Goal: Transaction & Acquisition: Purchase product/service

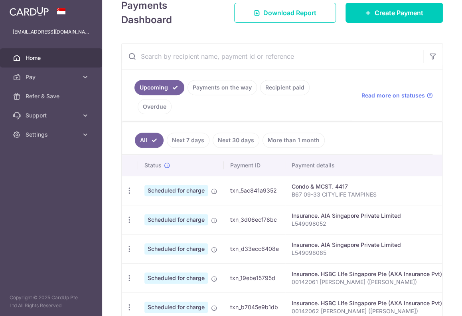
click at [233, 137] on link "Next 30 days" at bounding box center [236, 140] width 47 height 15
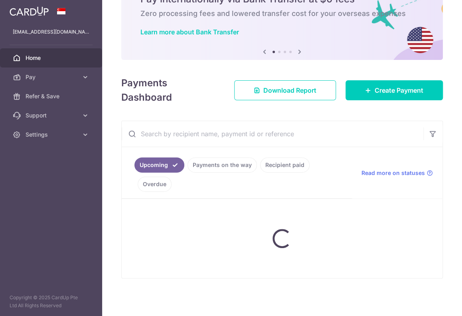
scroll to position [105, 0]
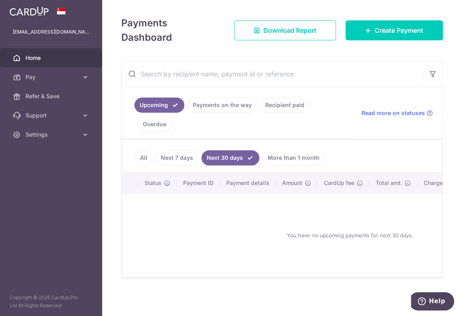
click at [177, 157] on link "Next 7 days" at bounding box center [177, 157] width 43 height 15
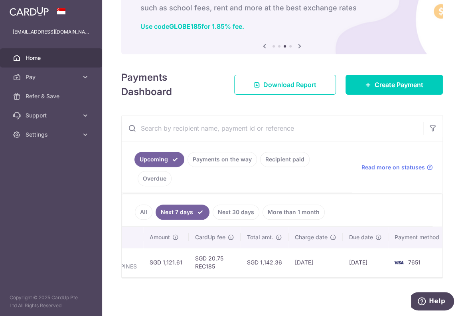
scroll to position [0, 244]
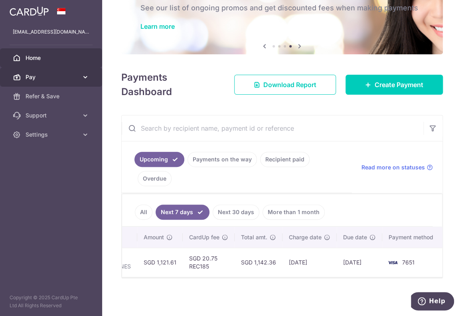
click at [78, 73] on span "Pay" at bounding box center [52, 77] width 53 height 8
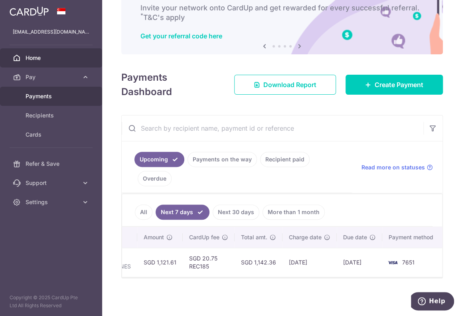
click at [41, 96] on span "Payments" at bounding box center [52, 96] width 53 height 8
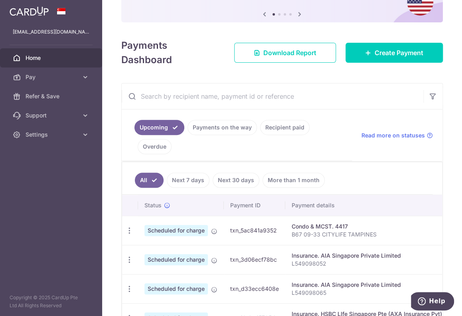
scroll to position [120, 0]
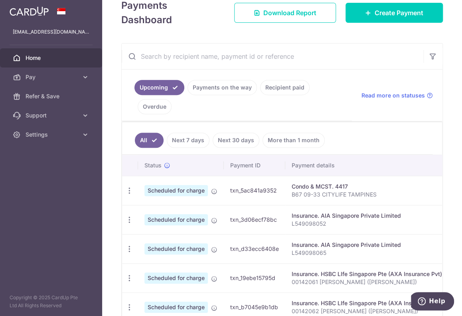
click at [190, 137] on link "Next 7 days" at bounding box center [188, 140] width 43 height 15
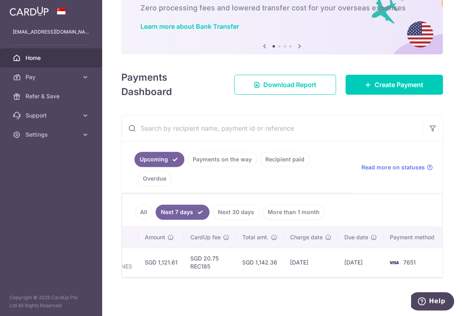
scroll to position [0, 244]
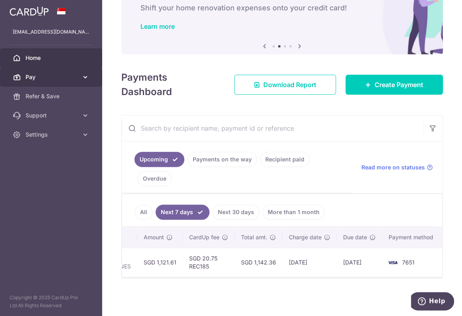
click at [67, 75] on span "Pay" at bounding box center [52, 77] width 53 height 8
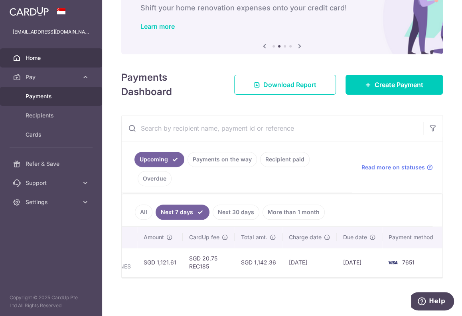
click at [50, 95] on span "Payments" at bounding box center [52, 96] width 53 height 8
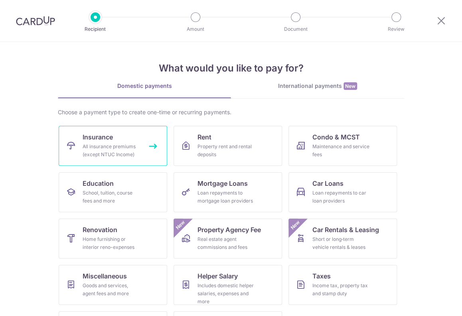
click at [125, 149] on div "All insurance premiums (except NTUC Income)" at bounding box center [112, 151] width 58 height 16
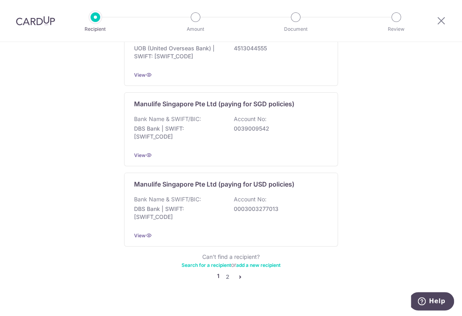
scroll to position [772, 0]
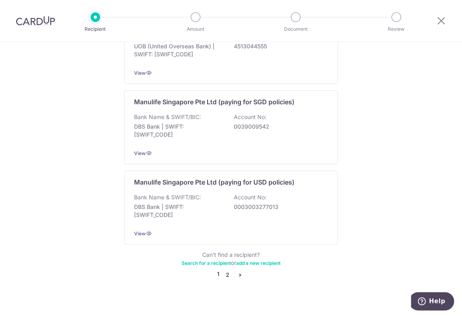
click at [226, 270] on link "2" at bounding box center [228, 275] width 10 height 10
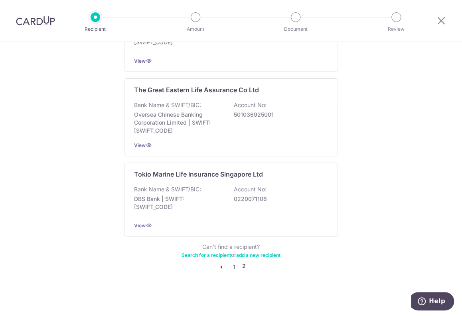
scroll to position [776, 0]
click at [231, 265] on link "1" at bounding box center [235, 267] width 10 height 10
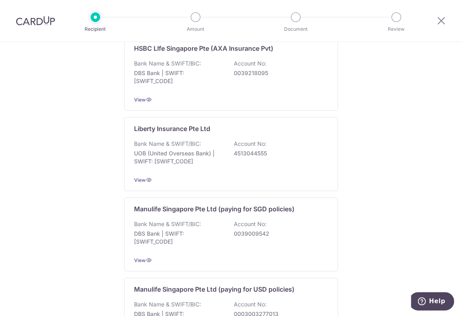
scroll to position [772, 0]
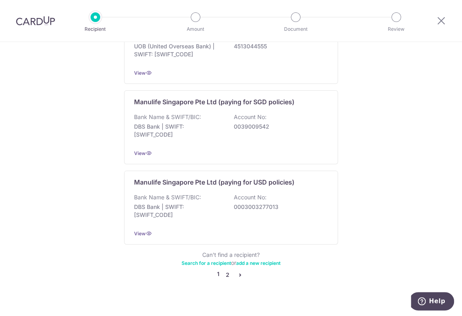
click at [225, 270] on link "2" at bounding box center [228, 275] width 10 height 10
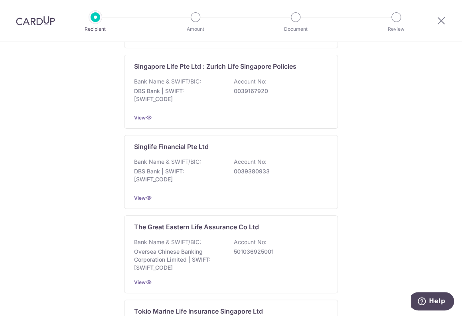
scroll to position [679, 0]
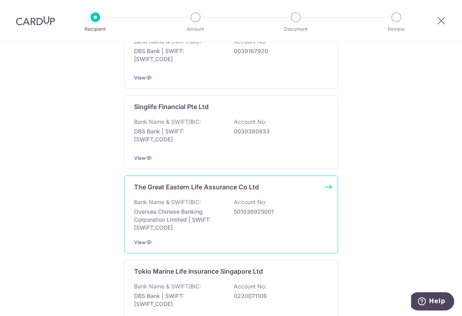
click at [150, 208] on p "Oversea Chinese Banking Corporation Limited | SWIFT: OCBCSGSGXXX" at bounding box center [178, 220] width 89 height 24
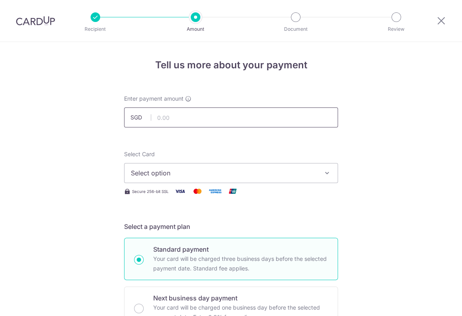
click at [156, 116] on input "text" at bounding box center [231, 117] width 214 height 20
type input "325.99"
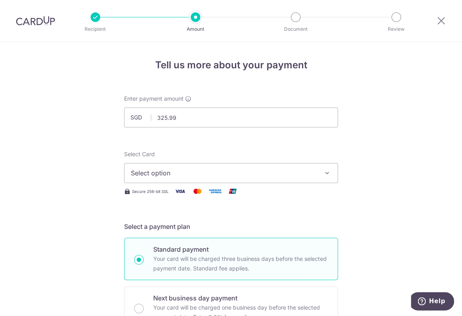
click at [324, 175] on icon "button" at bounding box center [327, 173] width 8 height 8
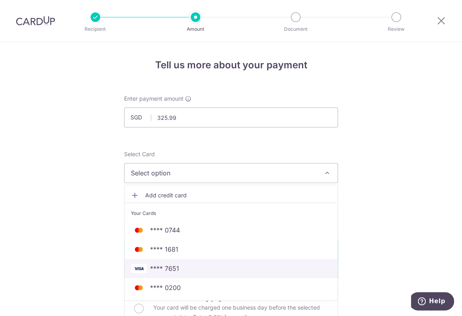
click at [224, 268] on span "**** 7651" at bounding box center [231, 269] width 200 height 10
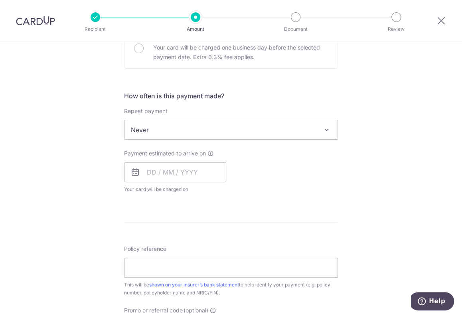
scroll to position [280, 0]
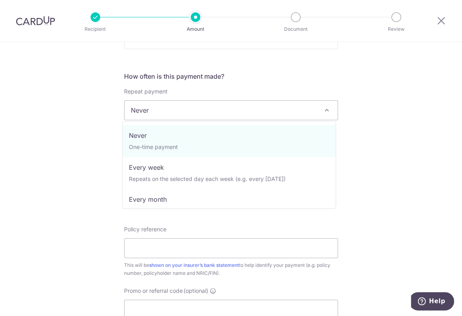
click at [326, 107] on span at bounding box center [327, 110] width 10 height 10
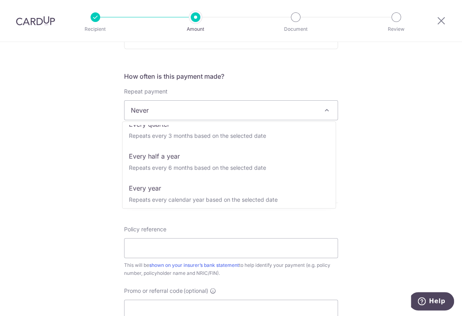
scroll to position [112, 0]
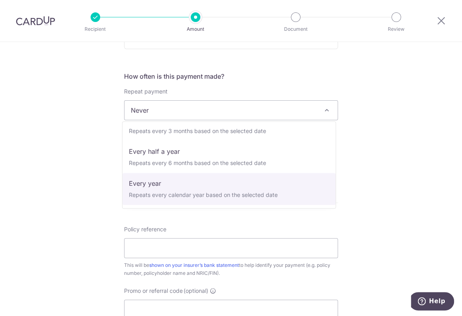
select select "6"
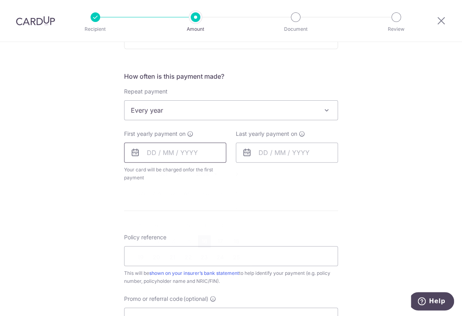
click at [150, 155] on input "text" at bounding box center [175, 153] width 102 height 20
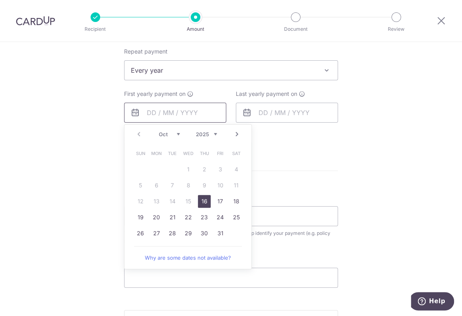
scroll to position [359, 0]
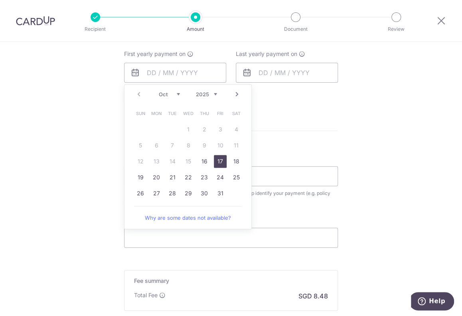
click at [216, 158] on link "17" at bounding box center [220, 161] width 13 height 13
type input "[DATE]"
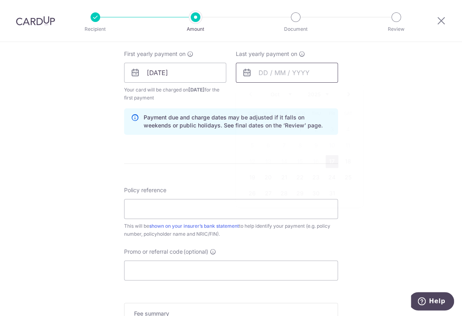
click at [257, 69] on input "text" at bounding box center [287, 73] width 102 height 20
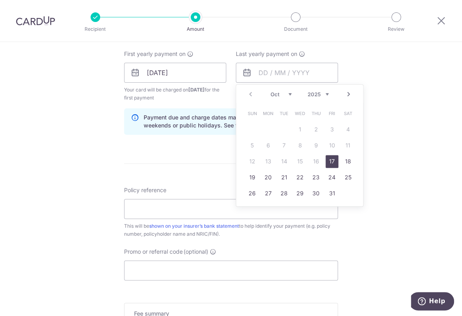
click at [325, 92] on select "2025 2026 2027 2028 2029 2030 2031 2032 2033 2034 2035" at bounding box center [318, 94] width 21 height 6
click at [281, 192] on link "31" at bounding box center [284, 193] width 13 height 13
type input "31/10/2028"
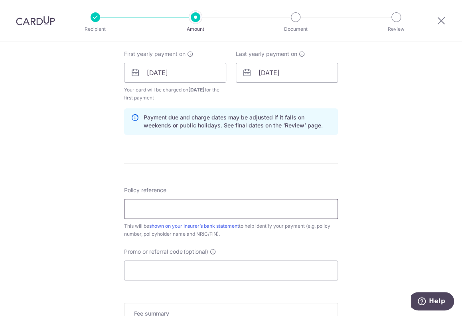
click at [136, 206] on input "Policy reference" at bounding box center [231, 209] width 214 height 20
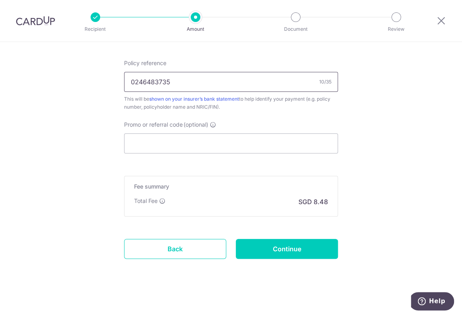
scroll to position [488, 0]
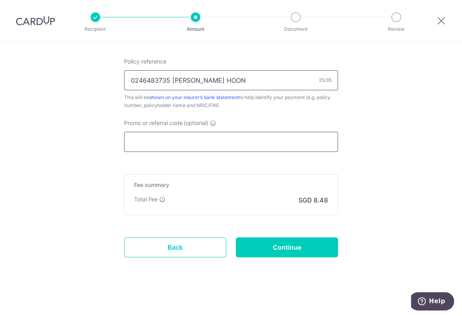
type input "0246483735 HENG PECK HOON"
click at [136, 142] on input "Promo or referral code (optional)" at bounding box center [231, 142] width 214 height 20
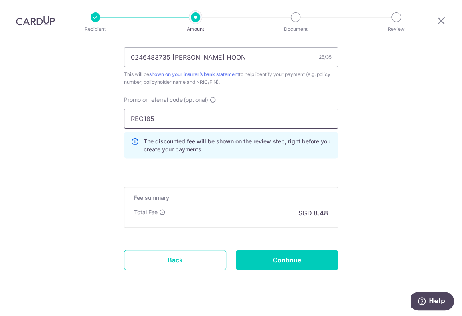
scroll to position [524, 0]
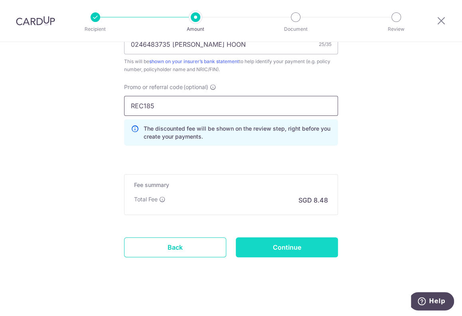
type input "REC185"
click at [276, 246] on input "Continue" at bounding box center [287, 247] width 102 height 20
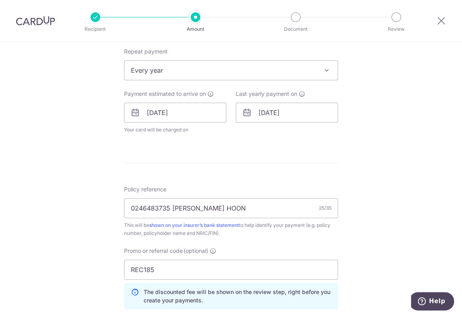
scroll to position [280, 0]
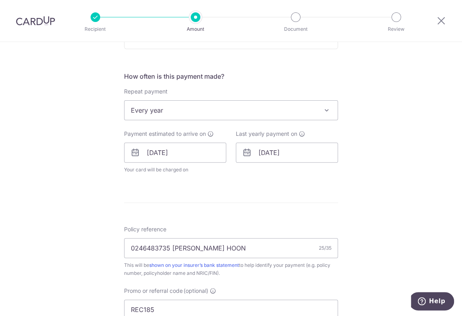
click at [245, 152] on icon at bounding box center [247, 153] width 10 height 10
click at [262, 155] on input "31/10/2028" at bounding box center [287, 153] width 102 height 20
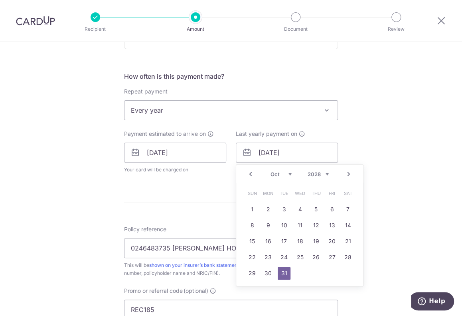
click at [326, 173] on select "2025 2026 2027 2028 2029 2030 2031 2032 2033 2034 2035" at bounding box center [318, 174] width 21 height 6
click at [343, 274] on link "31" at bounding box center [348, 273] width 13 height 13
type input "31/10/2026"
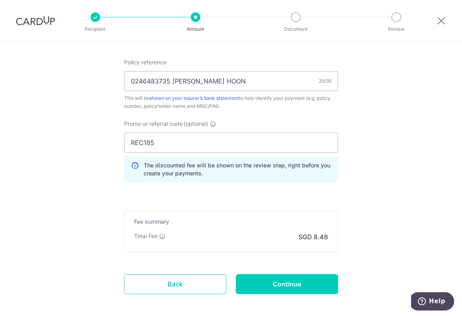
scroll to position [516, 0]
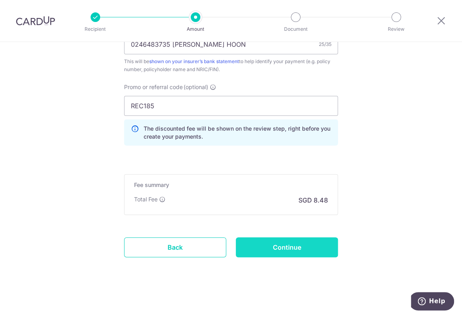
click at [278, 247] on input "Continue" at bounding box center [287, 247] width 102 height 20
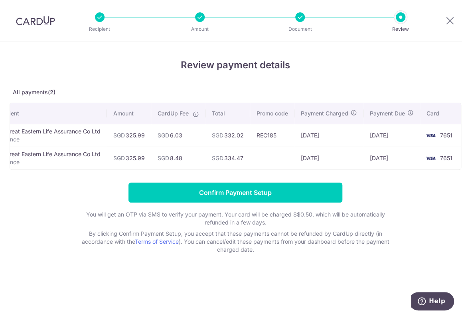
scroll to position [0, 31]
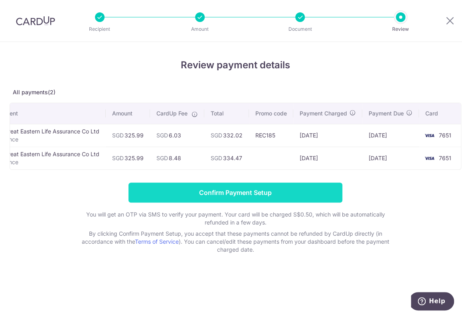
click at [301, 194] on input "Confirm Payment Setup" at bounding box center [236, 192] width 214 height 20
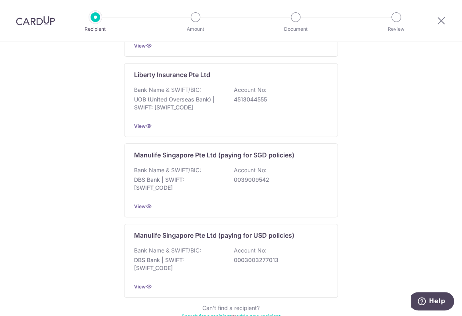
scroll to position [772, 0]
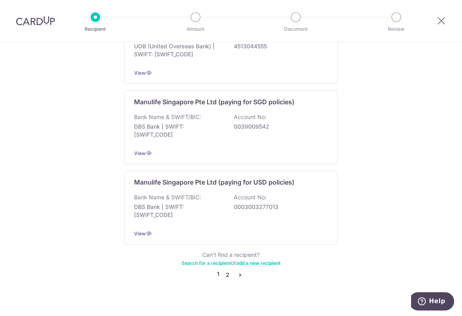
click at [225, 270] on link "2" at bounding box center [228, 275] width 10 height 10
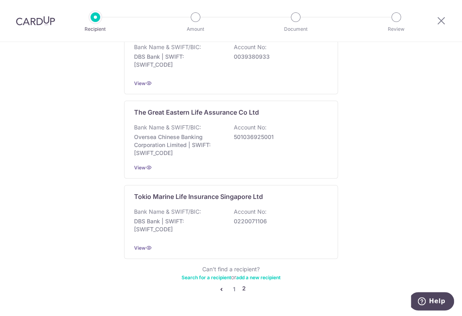
scroll to position [759, 0]
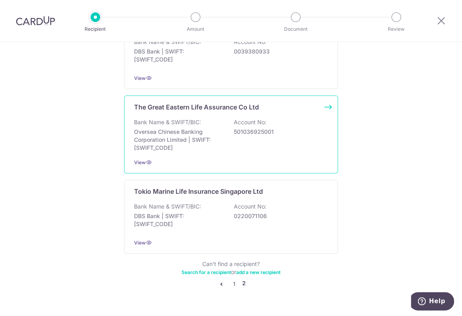
click at [155, 128] on p "Oversea Chinese Banking Corporation Limited | SWIFT: [SWIFT_CODE]" at bounding box center [178, 140] width 89 height 24
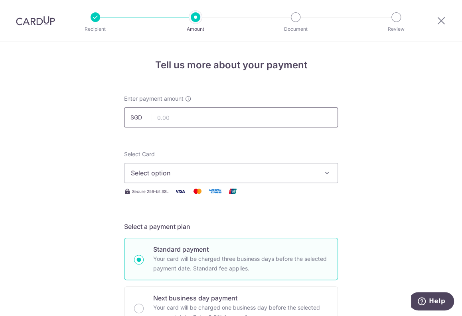
click at [156, 114] on input "text" at bounding box center [231, 117] width 214 height 20
type input "325.99"
click at [327, 169] on icon "button" at bounding box center [327, 173] width 8 height 8
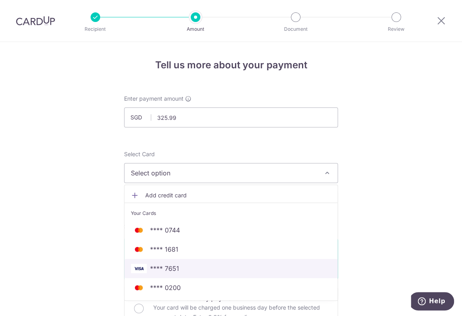
click at [268, 271] on span "**** 7651" at bounding box center [231, 269] width 200 height 10
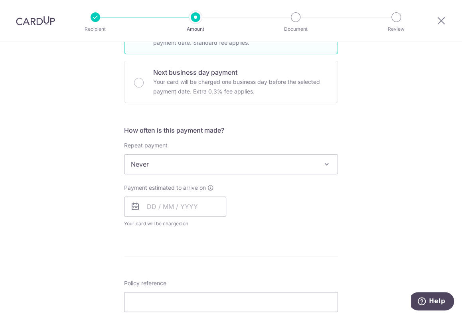
scroll to position [240, 0]
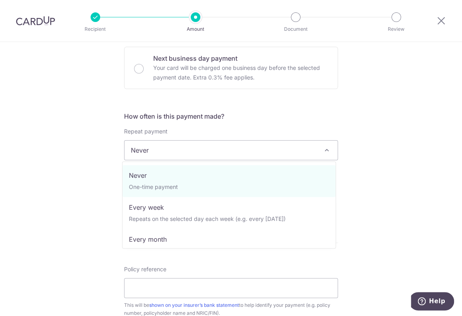
click at [323, 148] on span at bounding box center [327, 150] width 10 height 10
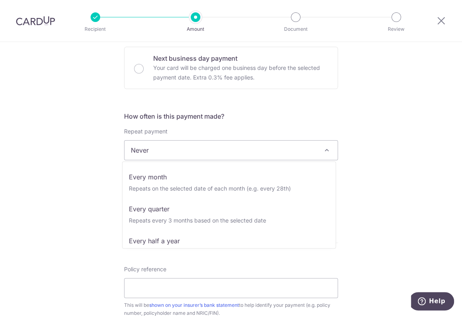
scroll to position [112, 0]
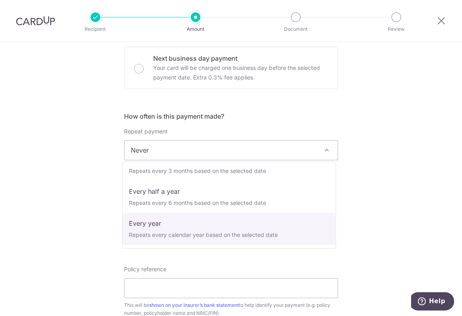
select select "6"
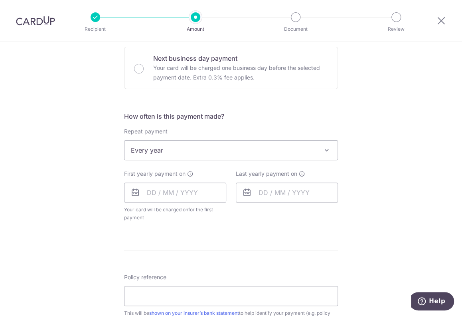
click at [134, 193] on icon at bounding box center [136, 193] width 10 height 10
click at [142, 189] on input "text" at bounding box center [175, 192] width 102 height 20
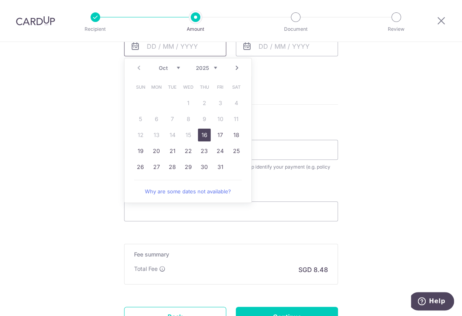
scroll to position [399, 0]
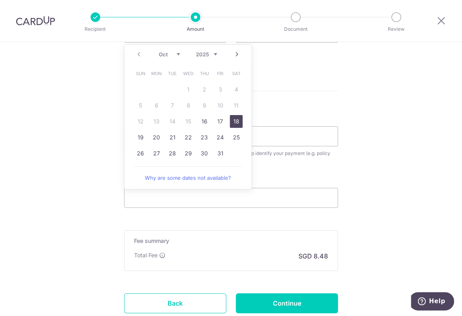
click at [236, 121] on link "18" at bounding box center [236, 121] width 13 height 13
type input "18/10/2025"
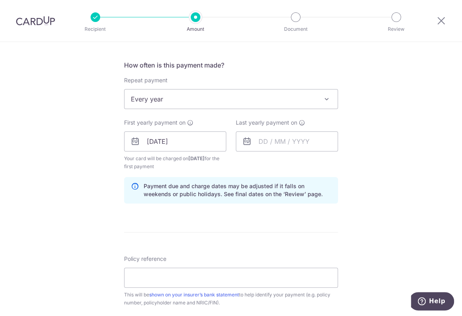
scroll to position [280, 0]
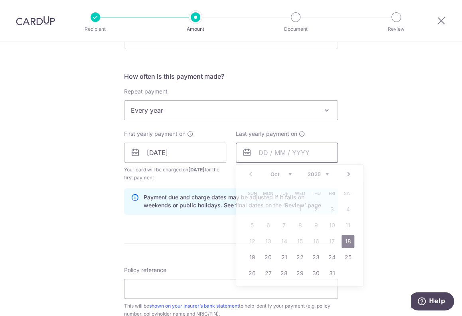
click at [258, 153] on input "text" at bounding box center [287, 153] width 102 height 20
click at [325, 173] on select "2025 2026 2027 2028 2029 2030 2031 2032 2033 2034 2035" at bounding box center [318, 174] width 21 height 6
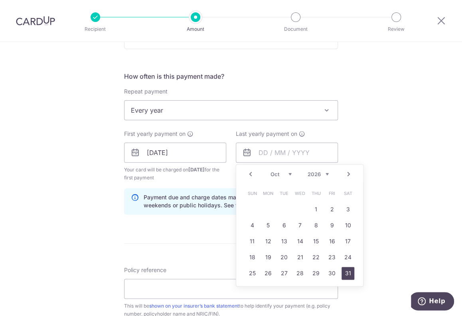
click at [351, 273] on link "31" at bounding box center [348, 273] width 13 height 13
type input "31/10/2026"
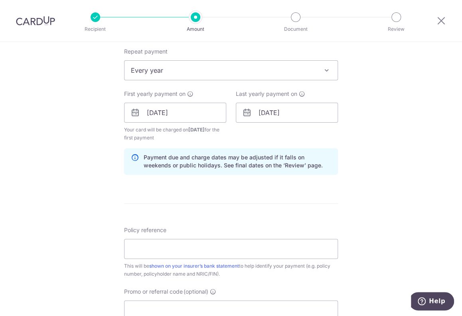
scroll to position [359, 0]
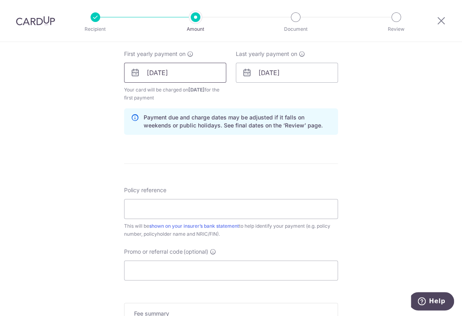
click at [170, 70] on input "18/10/2025" at bounding box center [175, 73] width 102 height 20
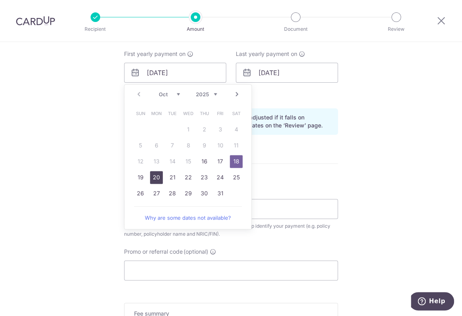
click at [158, 175] on link "20" at bounding box center [156, 177] width 13 height 13
type input "20/10/2025"
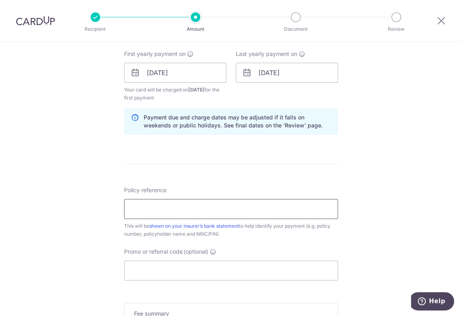
click at [139, 209] on input "Policy reference" at bounding box center [231, 209] width 214 height 20
click at [129, 207] on input "00142061 TAN HILLARY (CHEN SHIHAN)" at bounding box center [231, 209] width 214 height 20
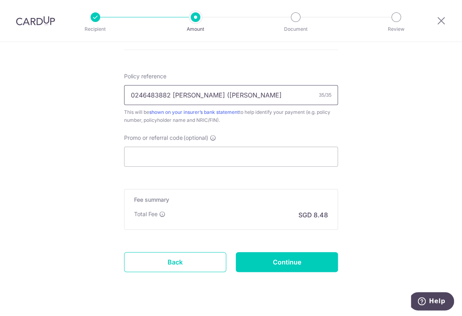
scroll to position [479, 0]
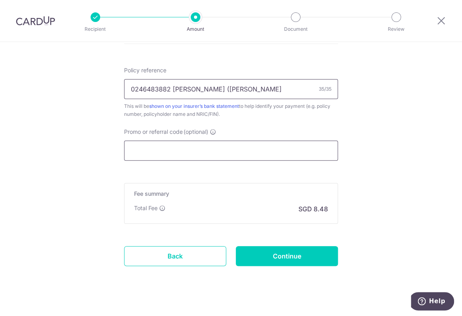
type input "0246483882 TAN HILLARY (CHEN SHIHAN"
click at [165, 152] on input "Promo or referral code (optional)" at bounding box center [231, 151] width 214 height 20
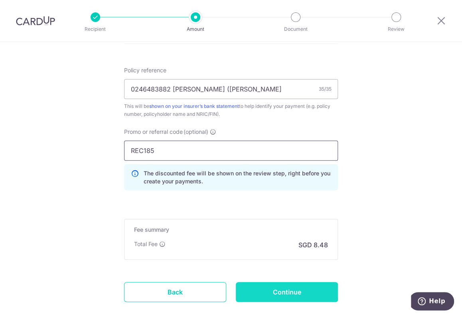
type input "REC185"
click at [302, 291] on input "Continue" at bounding box center [287, 292] width 102 height 20
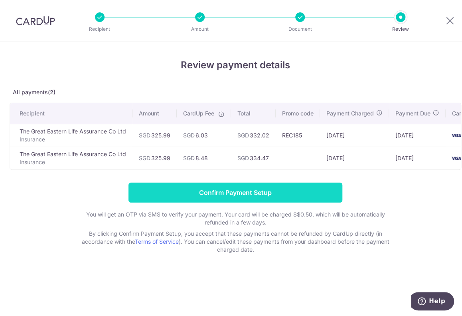
click at [242, 193] on input "Confirm Payment Setup" at bounding box center [236, 192] width 214 height 20
